Goal: Information Seeking & Learning: Check status

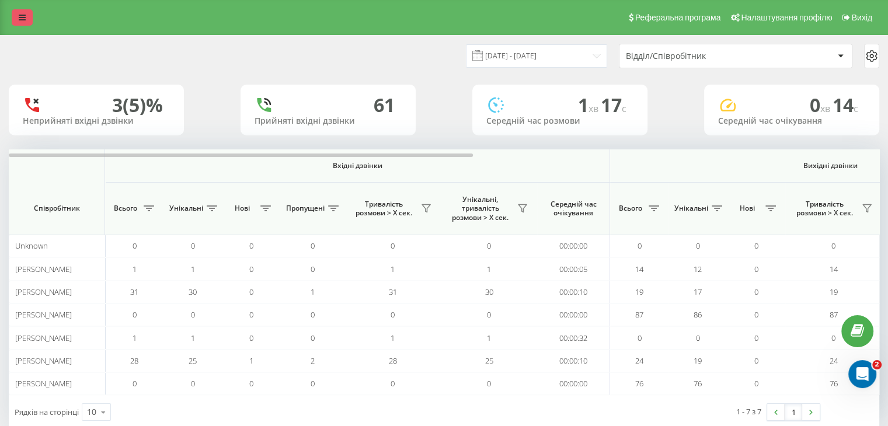
click at [22, 18] on icon at bounding box center [22, 17] width 7 height 8
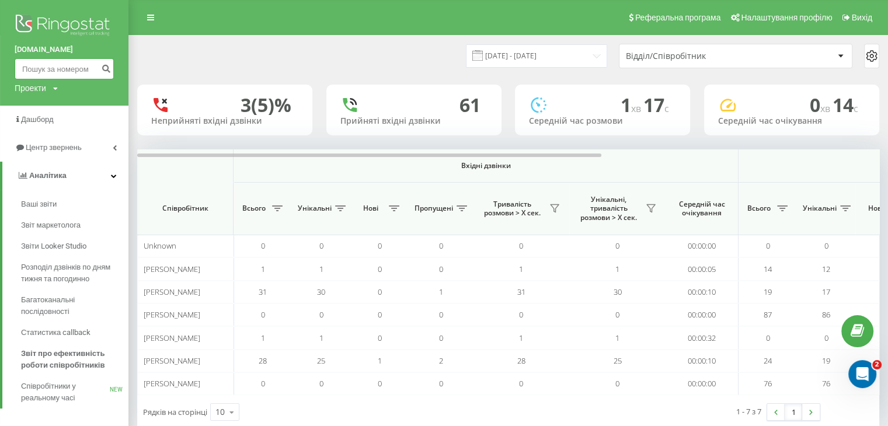
click at [48, 67] on input at bounding box center [64, 68] width 99 height 21
click at [54, 71] on input "069" at bounding box center [64, 68] width 99 height 21
type input "0967444448"
click at [98, 67] on button "submit" at bounding box center [106, 68] width 16 height 21
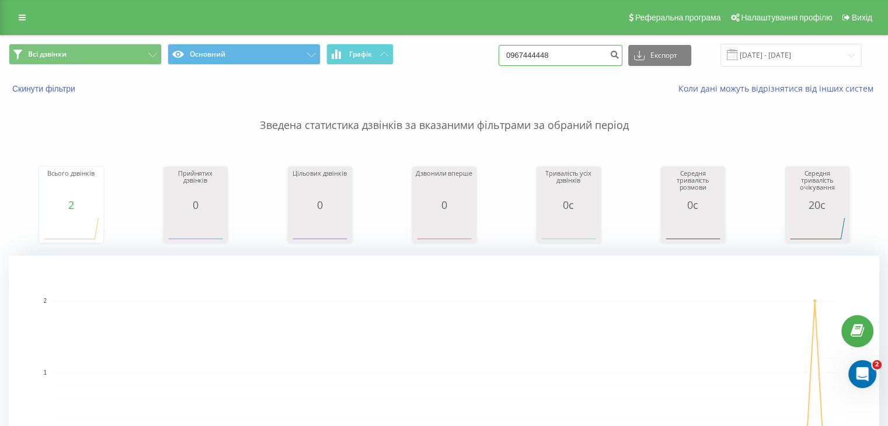
click at [603, 55] on input "0967444448" at bounding box center [561, 55] width 124 height 21
drag, startPoint x: 577, startPoint y: 59, endPoint x: 509, endPoint y: 61, distance: 67.2
click at [509, 61] on div "Всі дзвінки Основний Графік 0967444448 Експорт .csv .xls .xlsx 22.05.2025 - 22.…" at bounding box center [444, 55] width 871 height 23
click at [539, 55] on input at bounding box center [561, 55] width 124 height 21
type input "0965891882"
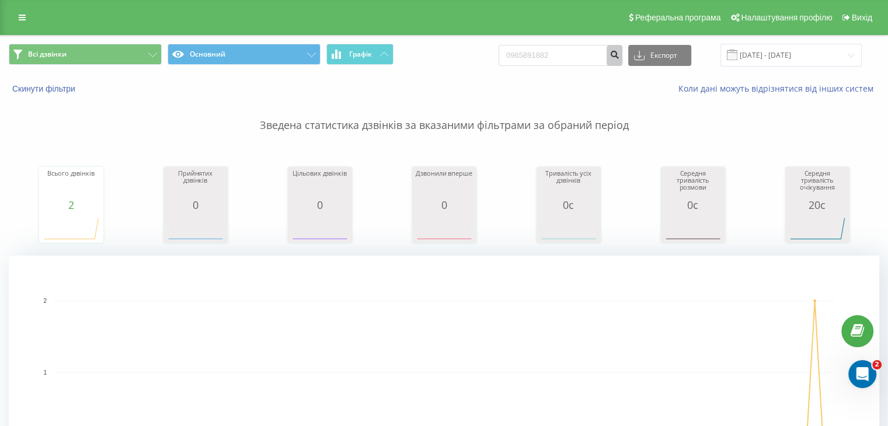
click at [620, 57] on icon "submit" at bounding box center [615, 53] width 10 height 7
click at [23, 15] on icon at bounding box center [22, 17] width 7 height 8
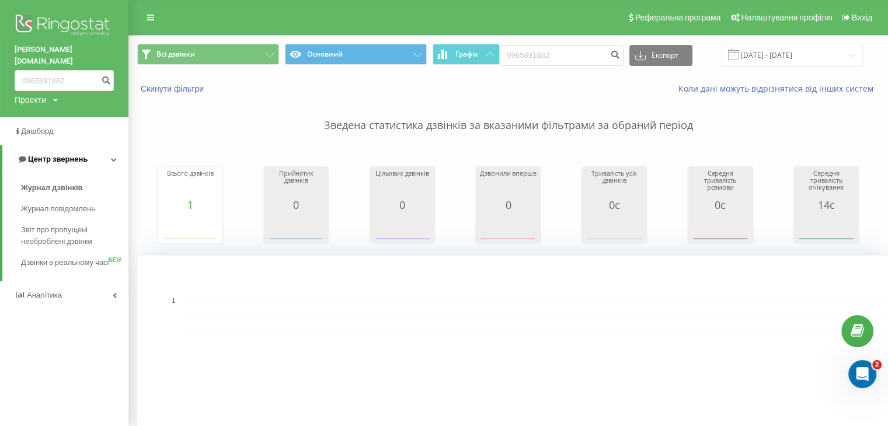
click at [68, 155] on span "Центр звернень" at bounding box center [58, 159] width 60 height 9
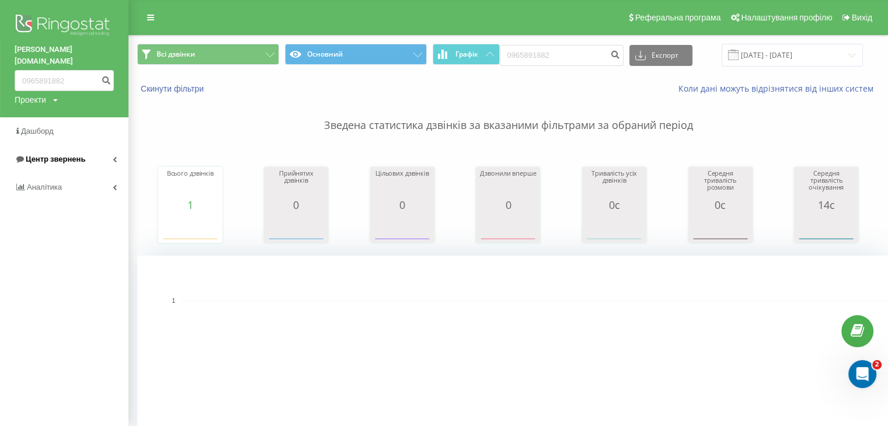
click at [58, 155] on span "Центр звернень" at bounding box center [56, 159] width 60 height 9
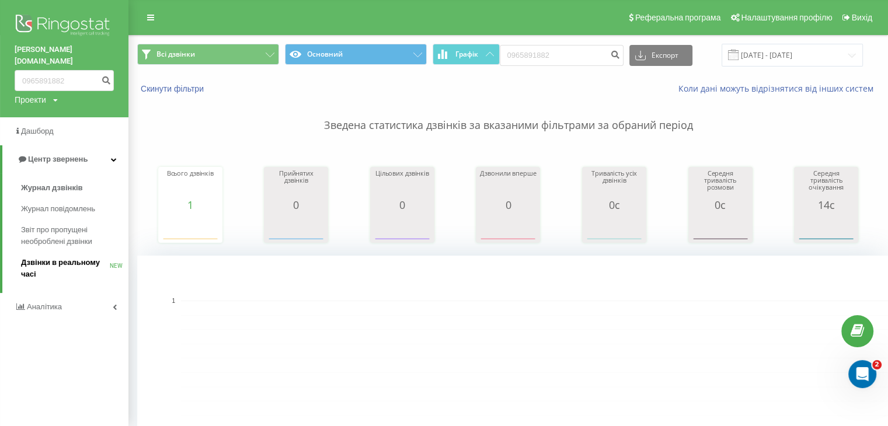
click at [66, 257] on span "Дзвінки в реальному часі" at bounding box center [65, 268] width 89 height 23
